Goal: Information Seeking & Learning: Learn about a topic

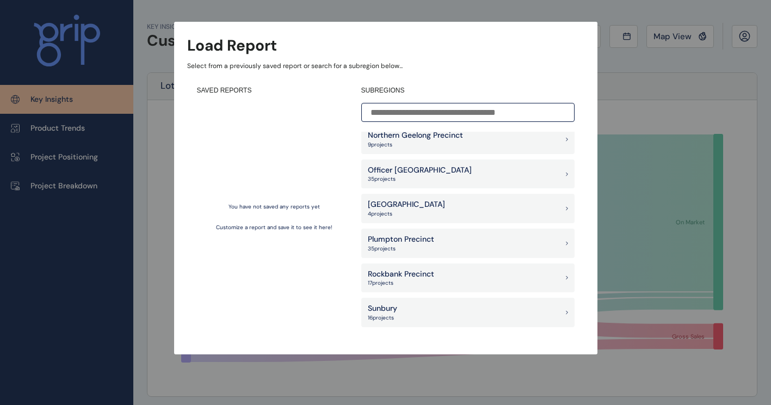
scroll to position [758, 0]
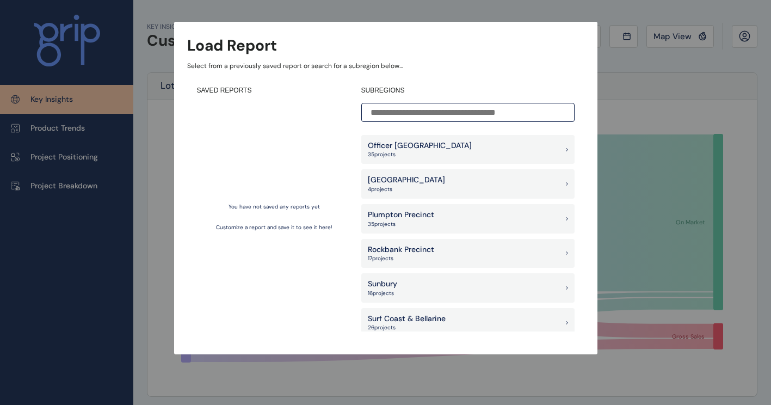
click at [477, 112] on input at bounding box center [467, 112] width 213 height 19
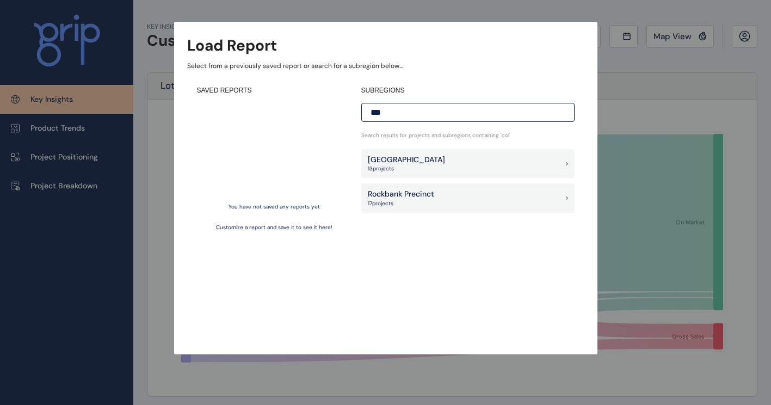
scroll to position [0, 0]
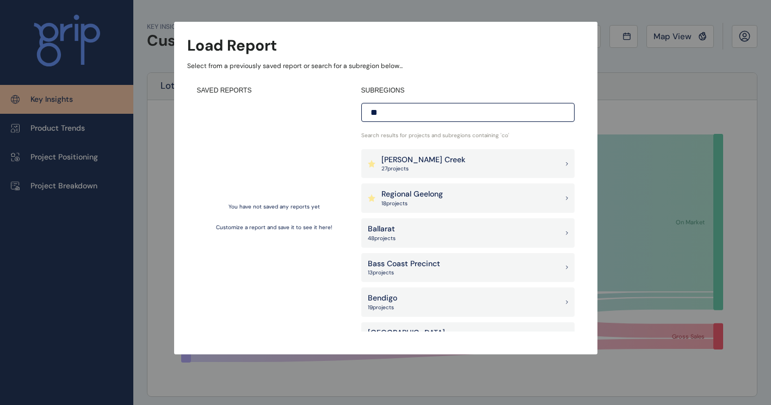
type input "*"
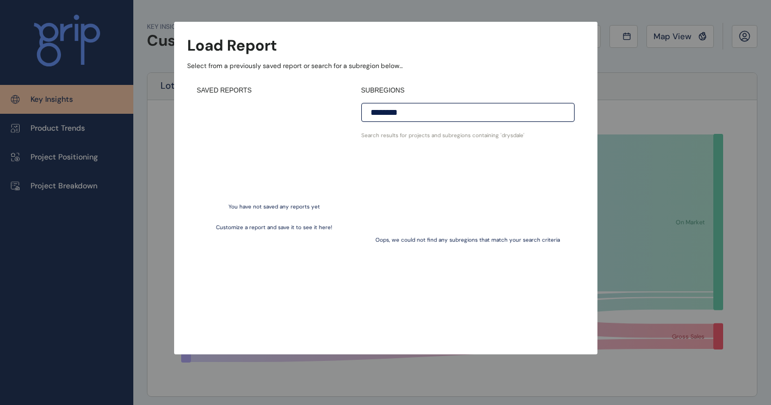
drag, startPoint x: 473, startPoint y: 114, endPoint x: 515, endPoint y: 214, distance: 109.1
click at [515, 214] on div "Oops, we could not find any subregions that match your search criteria" at bounding box center [467, 240] width 213 height 182
click at [496, 115] on input "********" at bounding box center [467, 112] width 213 height 19
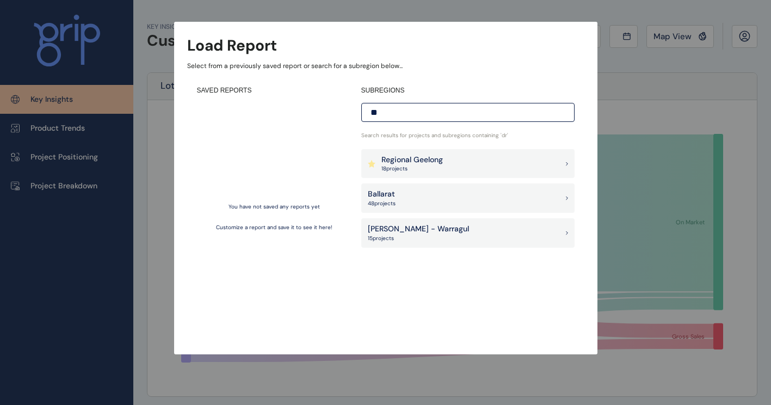
type input "*"
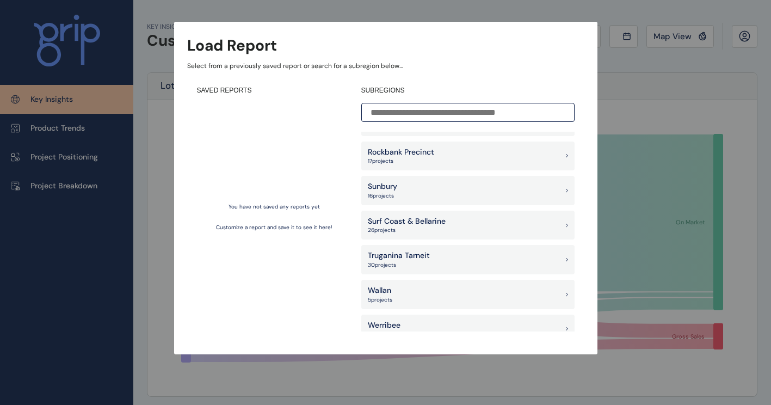
scroll to position [870, 0]
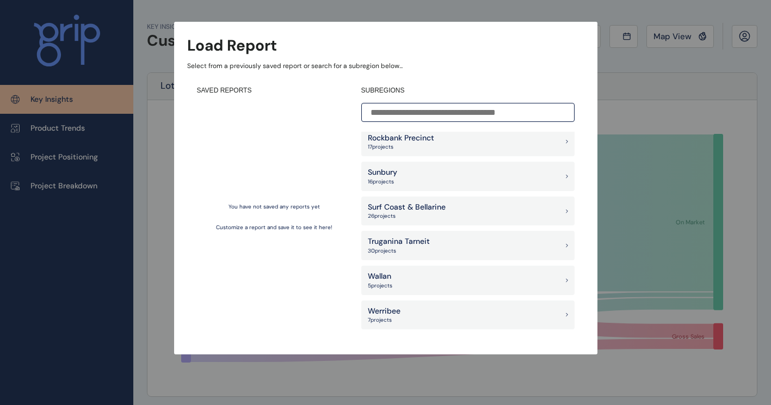
click at [526, 215] on div "Surf Coast & Bellarine 26 project s" at bounding box center [467, 211] width 213 height 29
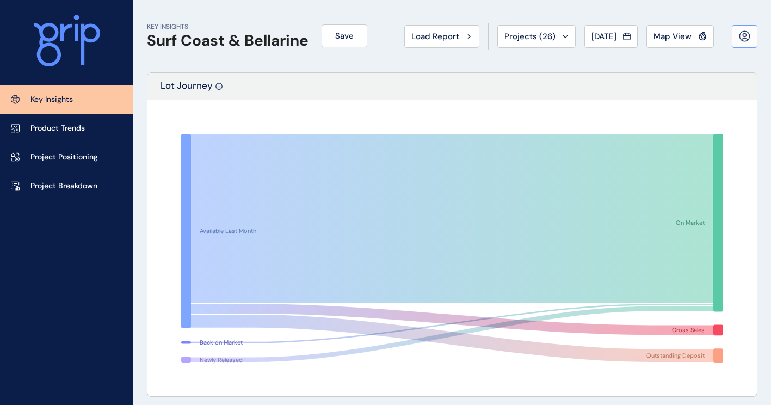
click at [742, 39] on icon at bounding box center [745, 40] width 6 height 2
click at [625, 64] on div "KEY INSIGHTS Surf Coast & [PERSON_NAME] Save Load Report Projects ( 26 ) [DATE]…" at bounding box center [452, 36] width 611 height 72
click at [70, 95] on p "Key Insights" at bounding box center [51, 99] width 42 height 11
